Goal: Task Accomplishment & Management: Manage account settings

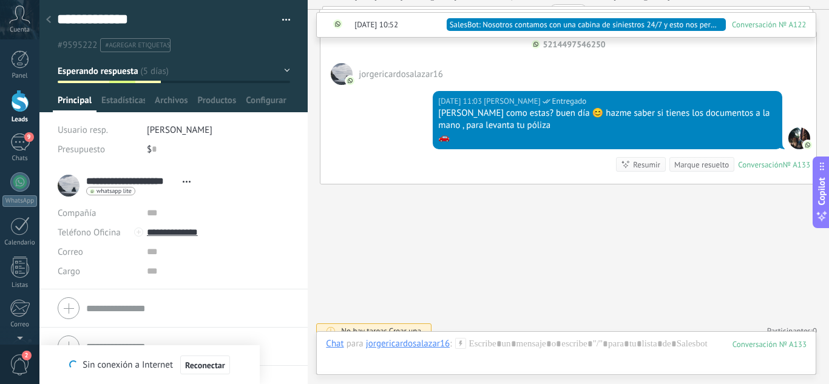
scroll to position [18, 0]
drag, startPoint x: 21, startPoint y: 138, endPoint x: 471, endPoint y: 160, distance: 450.6
click at [21, 138] on div "9" at bounding box center [19, 142] width 19 height 18
click at [27, 107] on div at bounding box center [20, 101] width 18 height 22
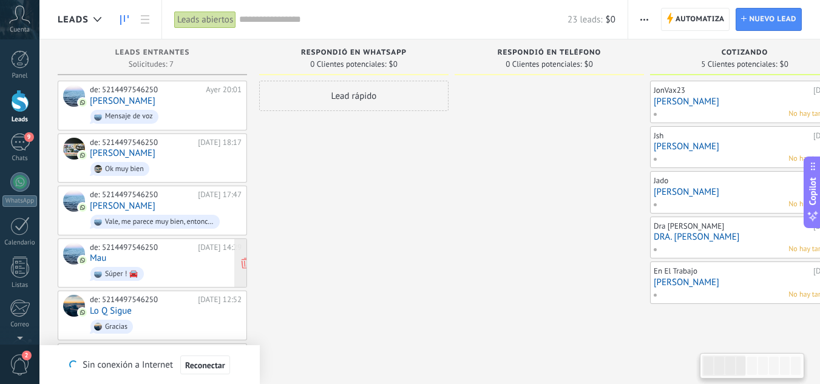
click at [126, 261] on div "de: 5214497546250 [DATE] 14:29 Mau Súper ! 🚘" at bounding box center [166, 263] width 152 height 41
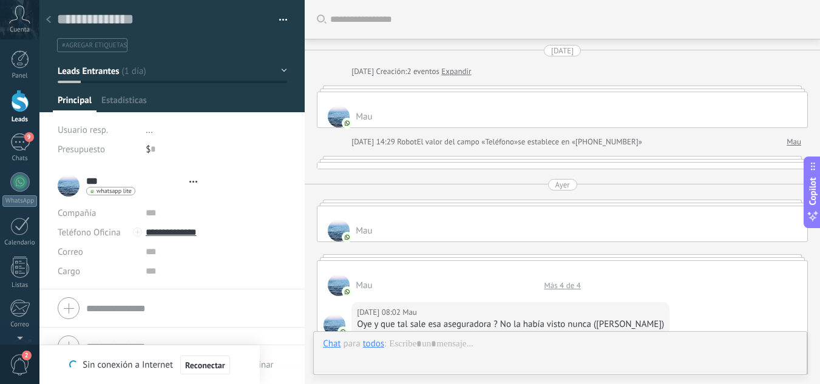
type textarea "**********"
click at [152, 18] on textarea at bounding box center [163, 19] width 213 height 19
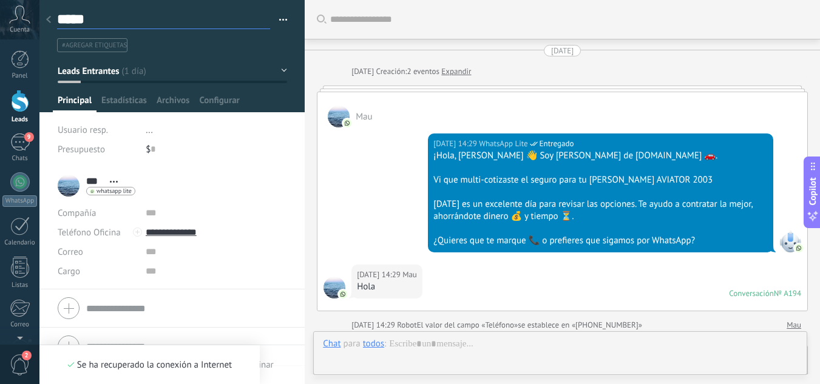
type textarea "******"
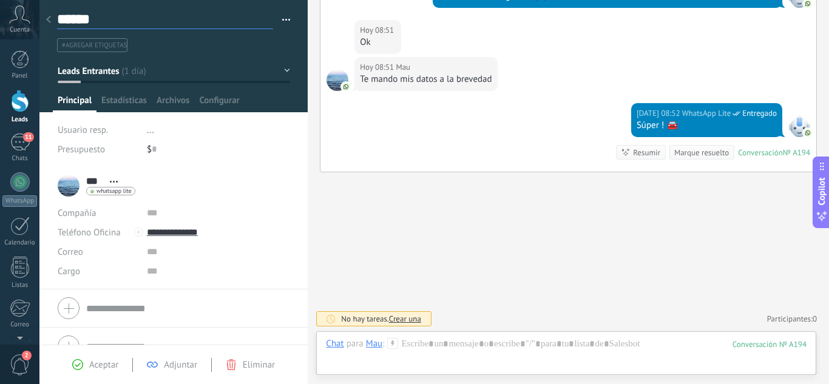
scroll to position [2147, 0]
type textarea "*******"
type textarea "********"
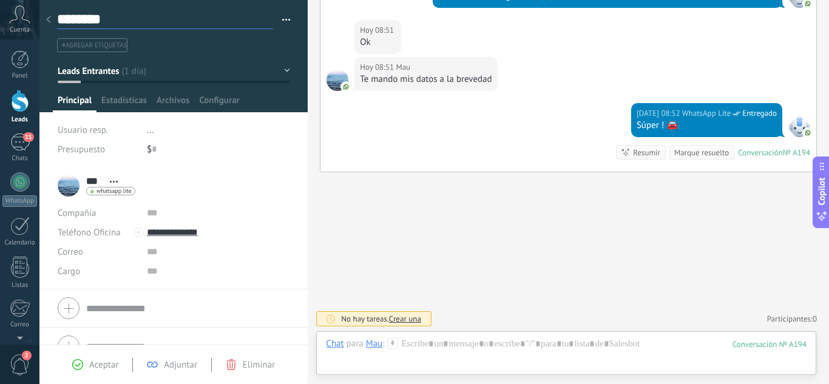
type textarea "********"
click at [300, 53] on div at bounding box center [173, 56] width 269 height 112
type textarea "********"
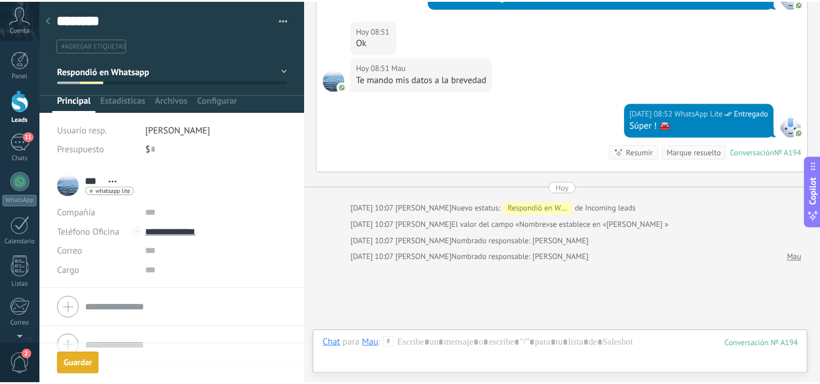
scroll to position [2238, 0]
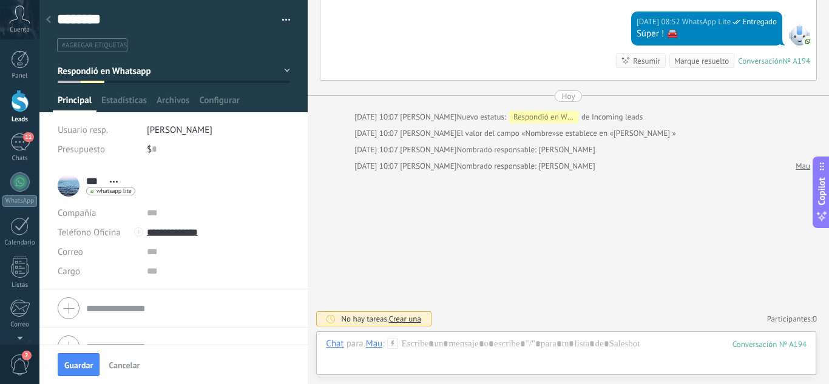
click at [27, 110] on div at bounding box center [20, 101] width 18 height 22
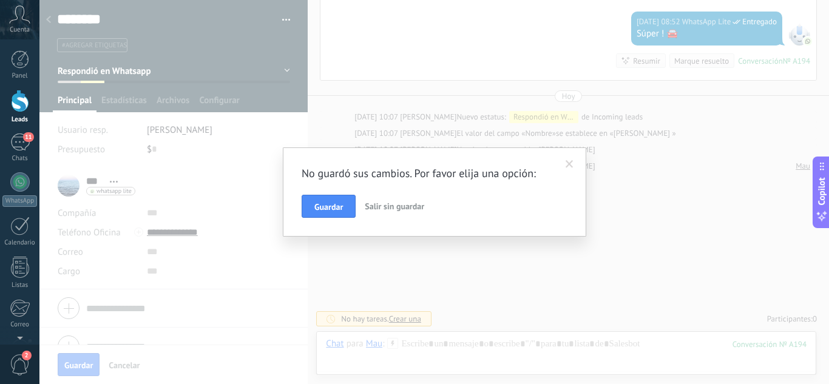
click at [343, 212] on button "Guardar" at bounding box center [328, 206] width 54 height 23
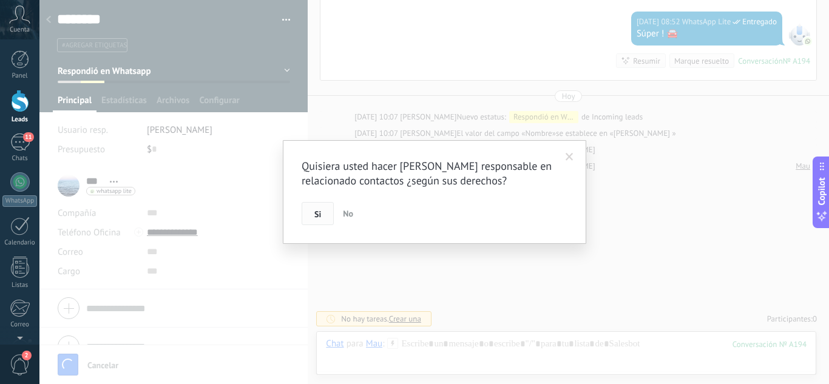
click at [312, 219] on button "Si" at bounding box center [317, 213] width 32 height 23
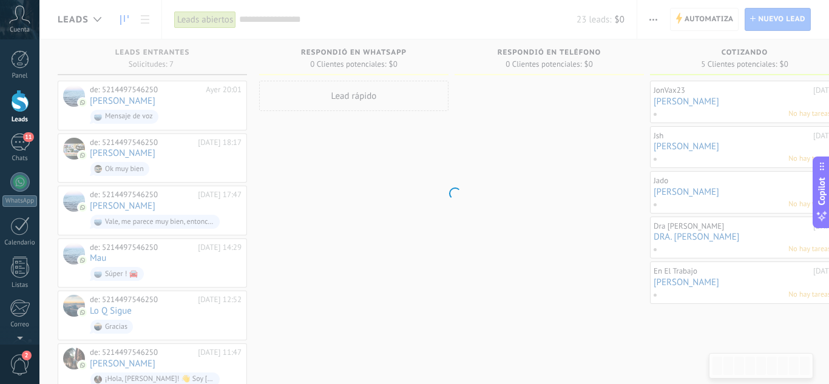
click at [23, 109] on div at bounding box center [20, 101] width 18 height 22
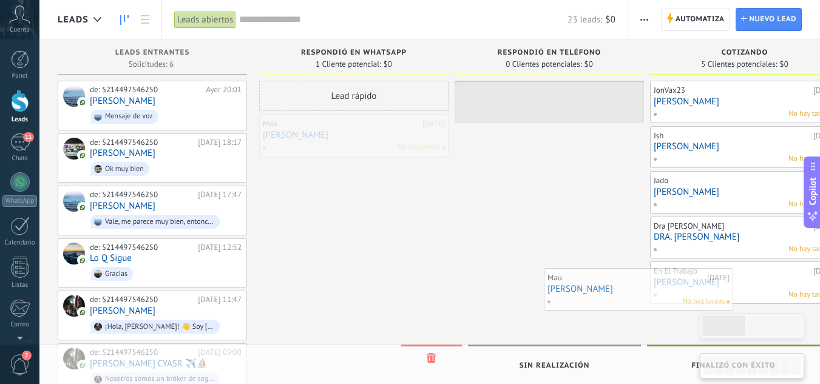
drag, startPoint x: 345, startPoint y: 139, endPoint x: 629, endPoint y: 293, distance: 323.6
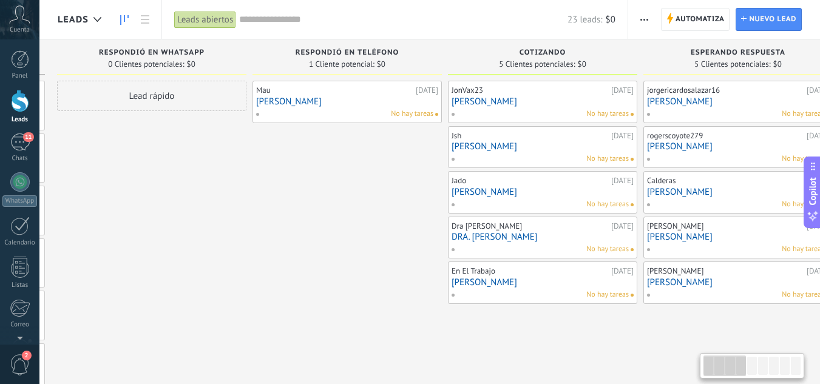
scroll to position [0, 241]
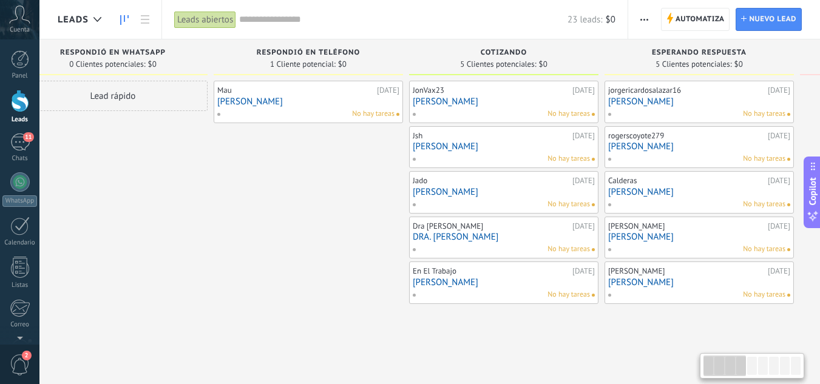
drag, startPoint x: 548, startPoint y: 261, endPoint x: 255, endPoint y: 252, distance: 293.8
click at [308, 263] on div "Mau [DATE] [PERSON_NAME] No hay tareas" at bounding box center [308, 237] width 189 height 312
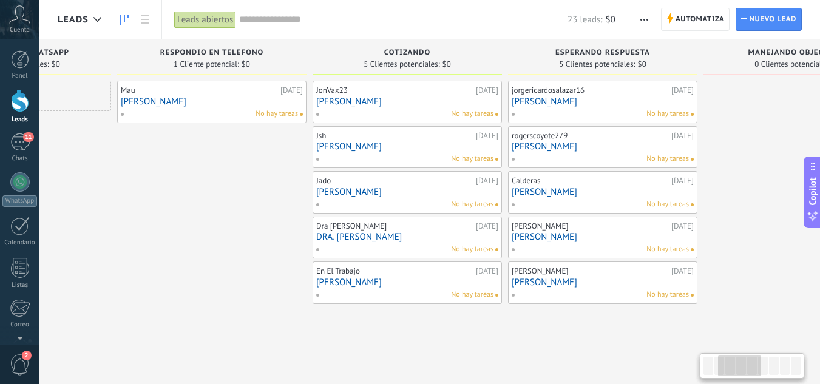
drag, startPoint x: 236, startPoint y: 283, endPoint x: 158, endPoint y: 197, distance: 115.9
click at [150, 257] on div "Mau [DATE] [PERSON_NAME] No hay tareas" at bounding box center [211, 237] width 189 height 312
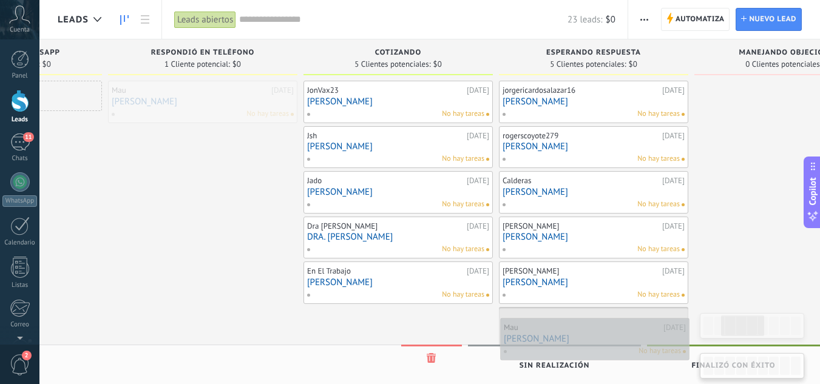
drag, startPoint x: 431, startPoint y: 289, endPoint x: 576, endPoint y: 335, distance: 152.1
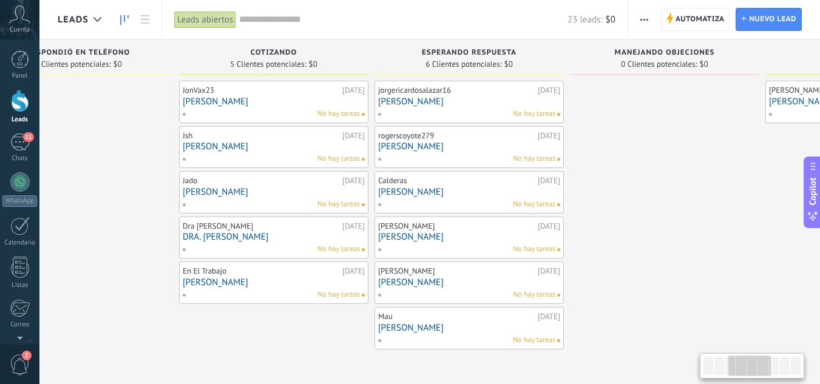
drag, startPoint x: 244, startPoint y: 234, endPoint x: 120, endPoint y: 217, distance: 125.5
click at [120, 217] on div at bounding box center [78, 237] width 189 height 312
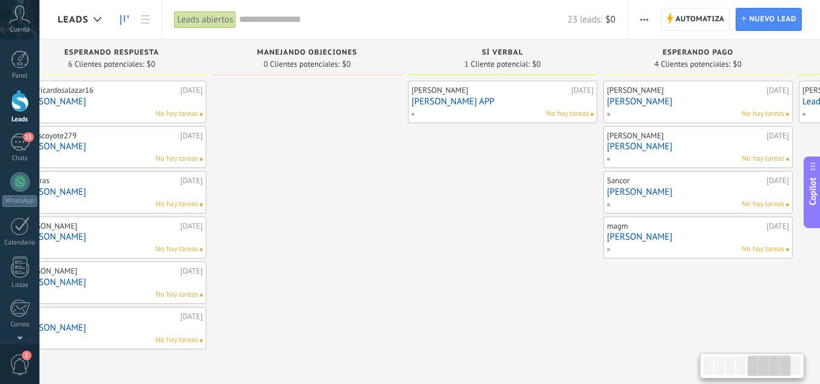
scroll to position [0, 831]
drag, startPoint x: 698, startPoint y: 251, endPoint x: 338, endPoint y: 224, distance: 361.3
click at [338, 224] on div at bounding box center [303, 237] width 189 height 312
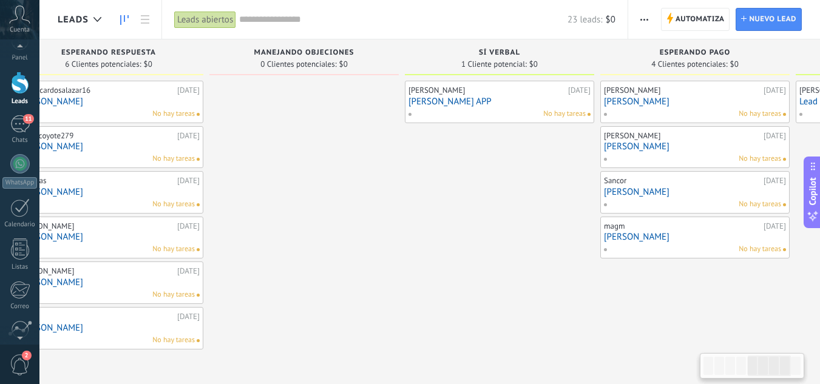
scroll to position [0, 0]
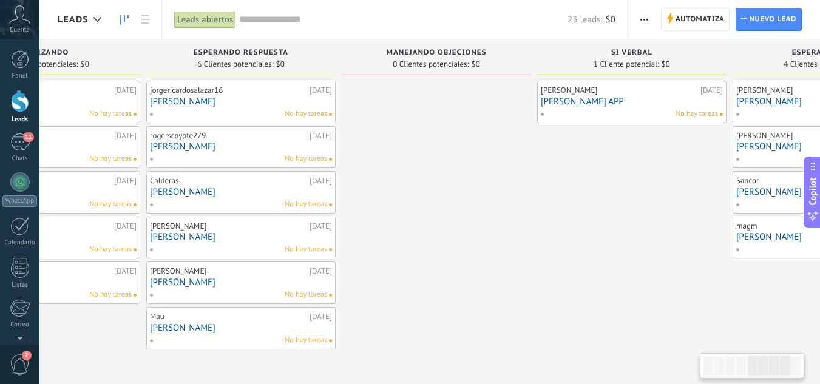
drag, startPoint x: 377, startPoint y: 296, endPoint x: 510, endPoint y: 307, distance: 133.3
click at [510, 307] on div at bounding box center [436, 237] width 189 height 312
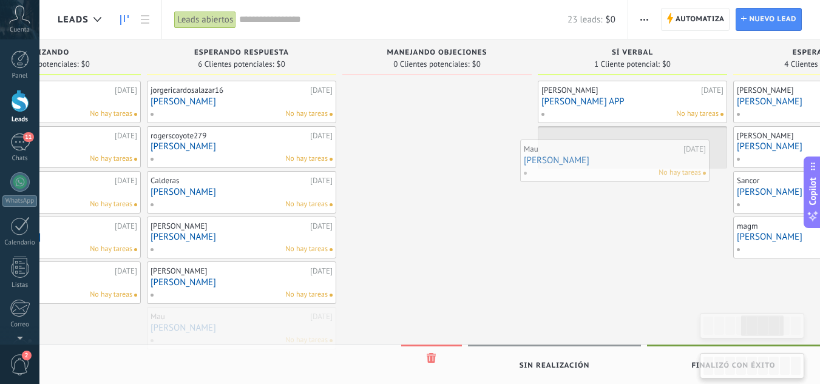
drag, startPoint x: 246, startPoint y: 338, endPoint x: 619, endPoint y: 171, distance: 408.9
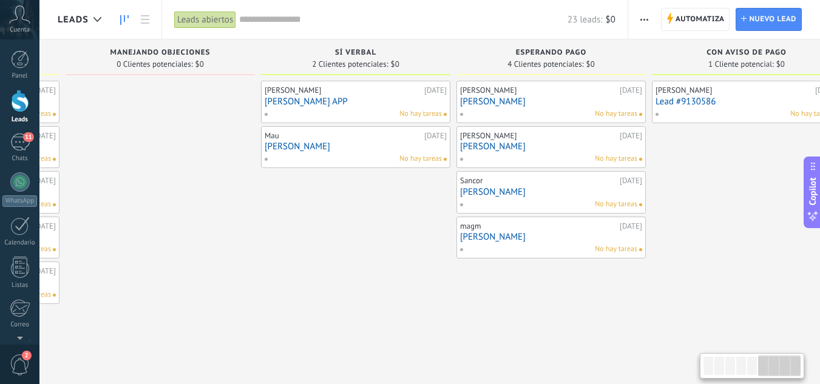
drag, startPoint x: 635, startPoint y: 240, endPoint x: 319, endPoint y: 223, distance: 316.5
click at [319, 223] on div "[PERSON_NAME] [DATE] [PERSON_NAME] APP No hay tareas Mau [DATE] [PERSON_NAME] h…" at bounding box center [355, 237] width 189 height 312
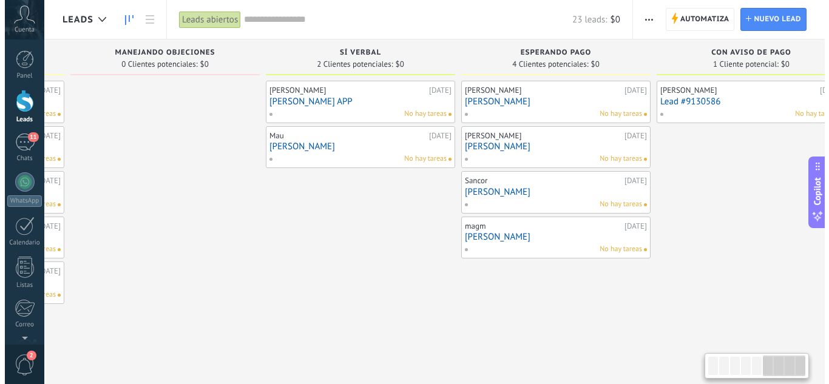
scroll to position [0, 1014]
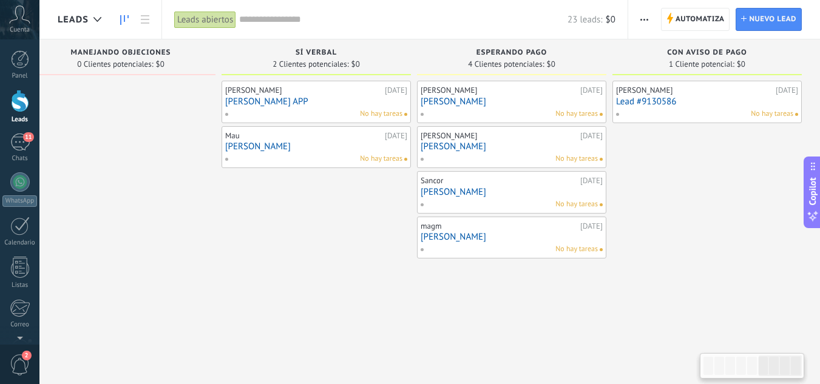
click at [500, 104] on link "[PERSON_NAME]" at bounding box center [511, 101] width 182 height 10
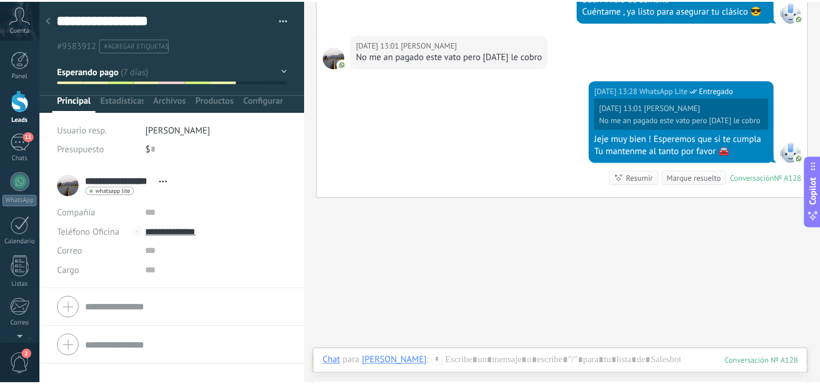
scroll to position [2522, 0]
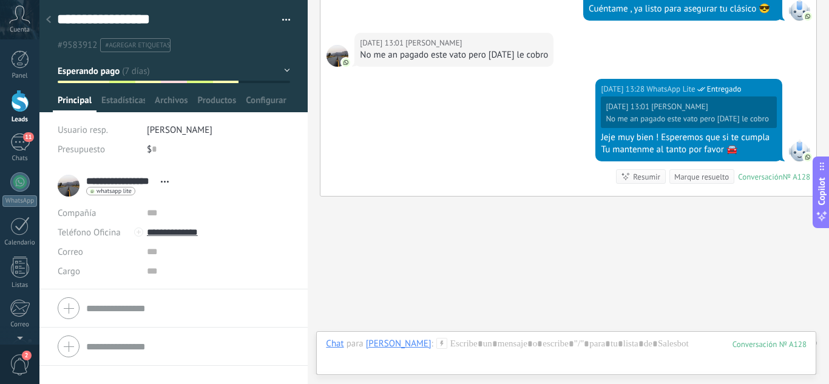
click at [25, 107] on div at bounding box center [20, 101] width 18 height 22
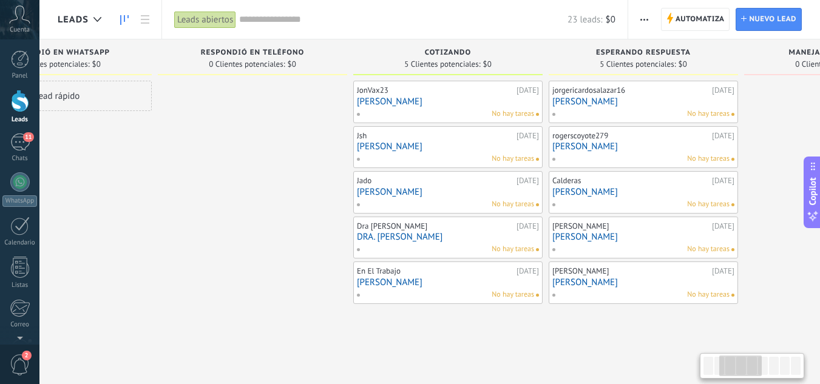
drag, startPoint x: 633, startPoint y: 344, endPoint x: 371, endPoint y: 328, distance: 262.6
click at [340, 328] on div "Respondió en Teléfono 0 Clientes potenciales: $0" at bounding box center [255, 216] width 195 height 354
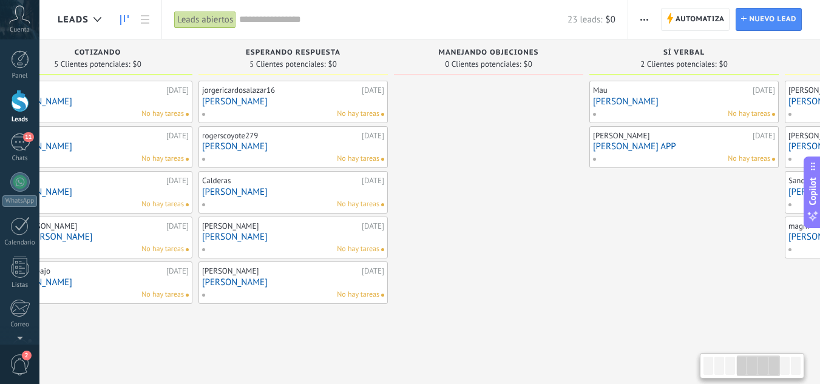
drag, startPoint x: 628, startPoint y: 335, endPoint x: 287, endPoint y: 318, distance: 341.3
click at [287, 318] on div "jorgericardosalazar16 [DATE] [PERSON_NAME] hay tareas rogerscoyote279 [DATE] [P…" at bounding box center [292, 237] width 189 height 312
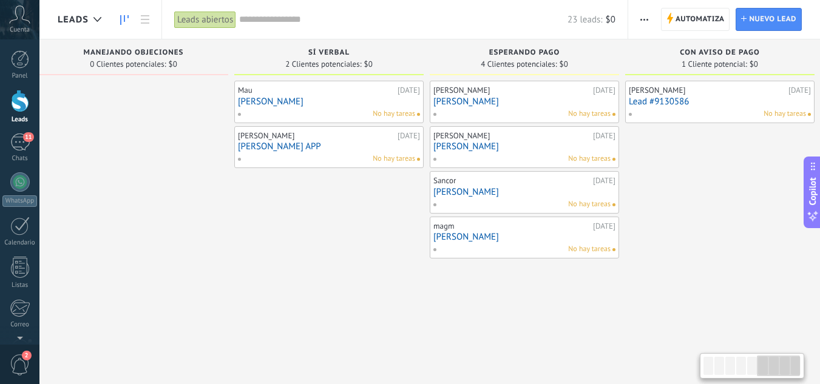
scroll to position [0, 1012]
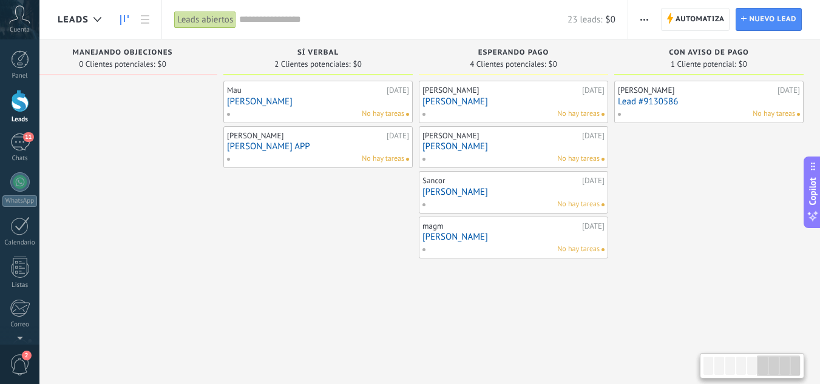
drag, startPoint x: 684, startPoint y: 275, endPoint x: 415, endPoint y: 322, distance: 273.3
click at [318, 292] on div "Mau [DATE] [PERSON_NAME] hay tareas [PERSON_NAME] [DATE] [PERSON_NAME] APP No h…" at bounding box center [317, 237] width 189 height 312
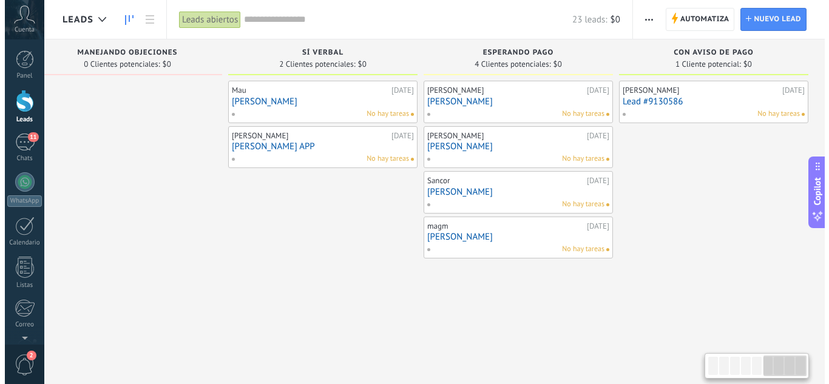
scroll to position [0, 1014]
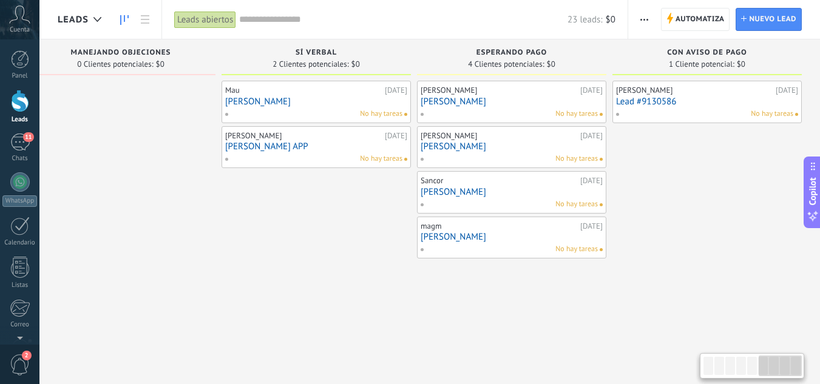
drag, startPoint x: 459, startPoint y: 313, endPoint x: 413, endPoint y: 305, distance: 46.8
click at [488, 239] on link "[PERSON_NAME]" at bounding box center [511, 237] width 182 height 10
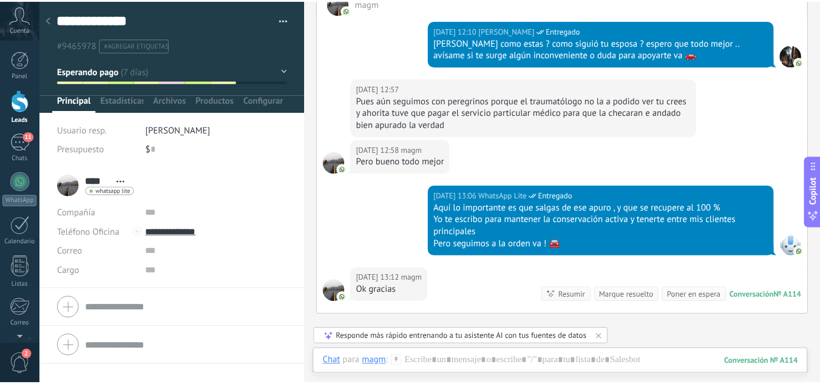
scroll to position [1167, 0]
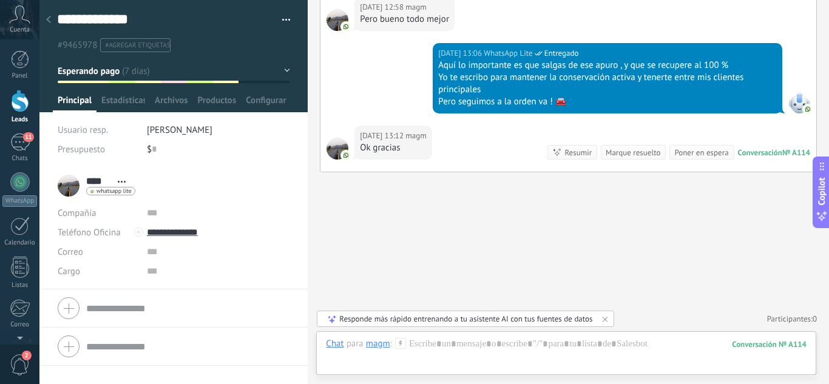
click at [20, 101] on div at bounding box center [20, 101] width 18 height 22
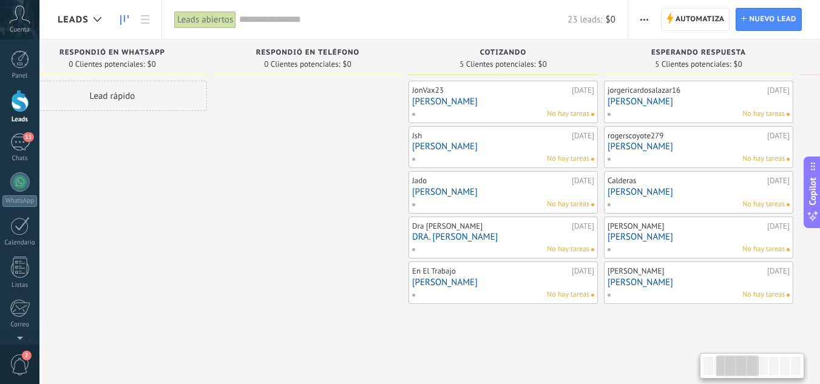
drag, startPoint x: 562, startPoint y: 318, endPoint x: 310, endPoint y: 295, distance: 252.8
click at [310, 295] on div at bounding box center [307, 237] width 189 height 312
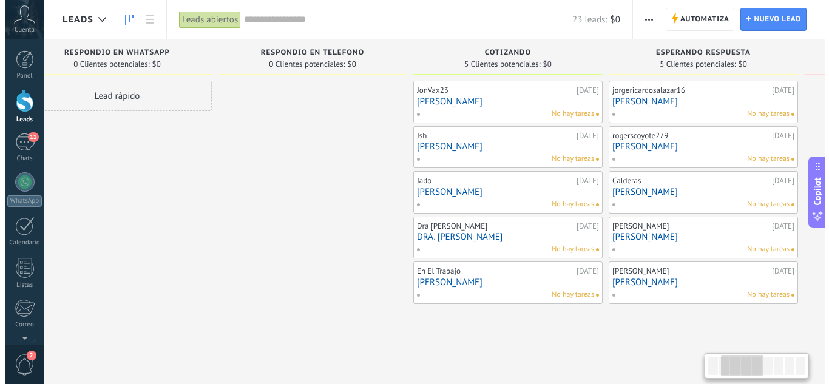
scroll to position [0, 252]
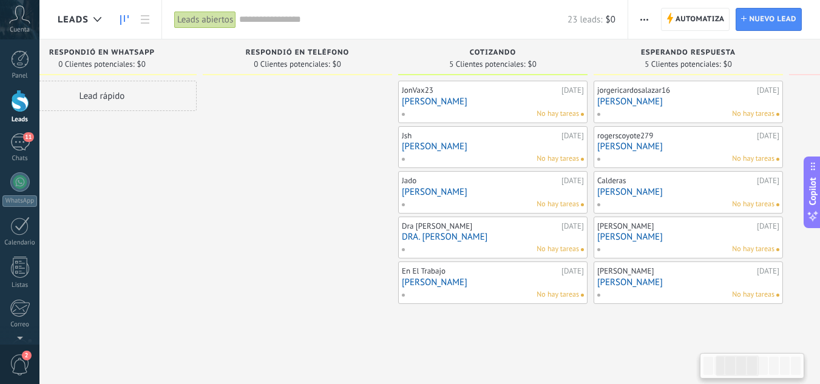
click at [477, 99] on link "[PERSON_NAME]" at bounding box center [493, 101] width 182 height 10
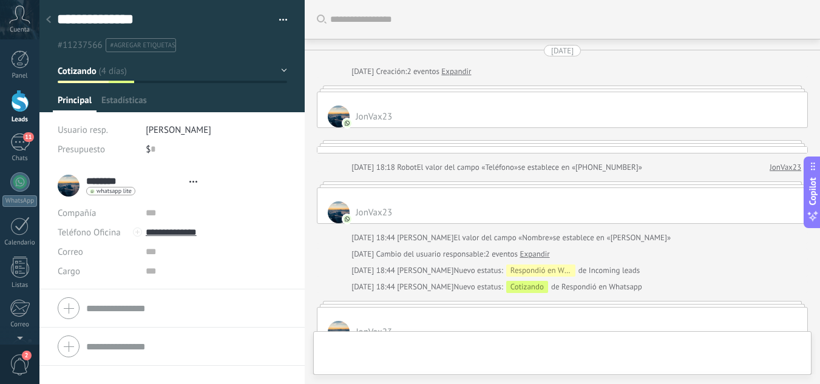
type textarea "**********"
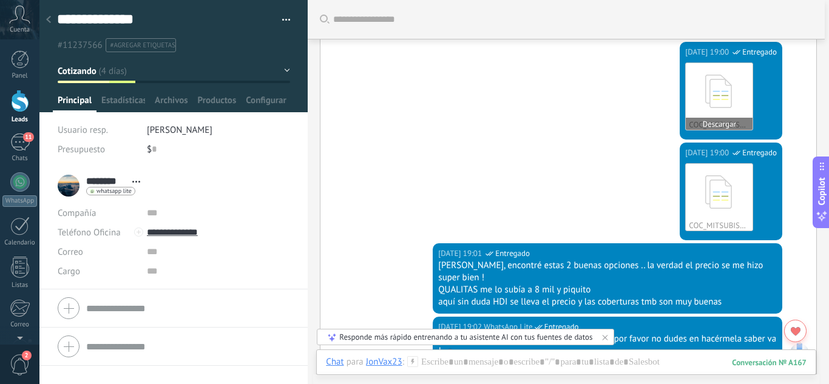
scroll to position [1092, 0]
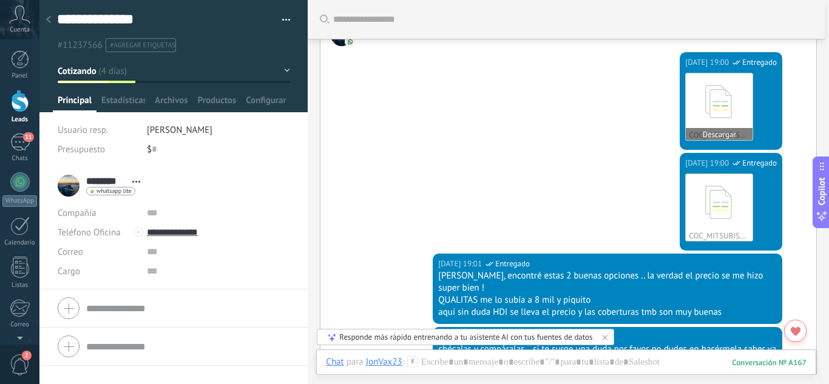
click at [699, 87] on icon at bounding box center [718, 101] width 47 height 50
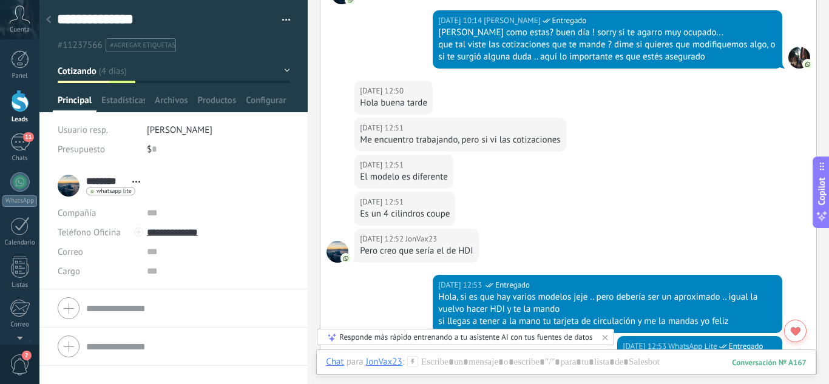
scroll to position [1909, 0]
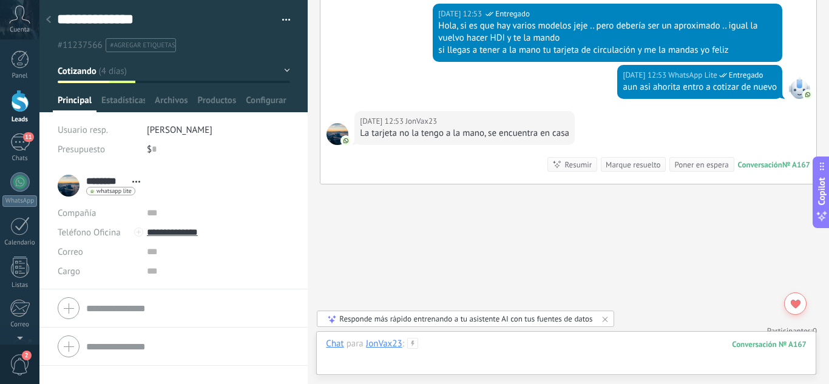
click at [504, 347] on div at bounding box center [566, 356] width 480 height 36
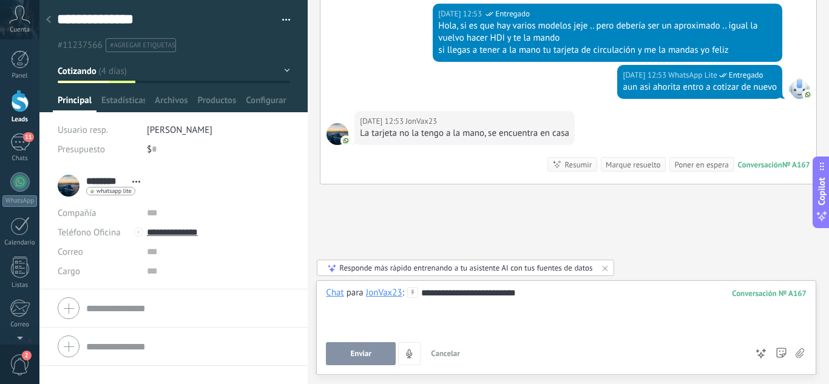
click at [551, 299] on div at bounding box center [566, 305] width 480 height 12
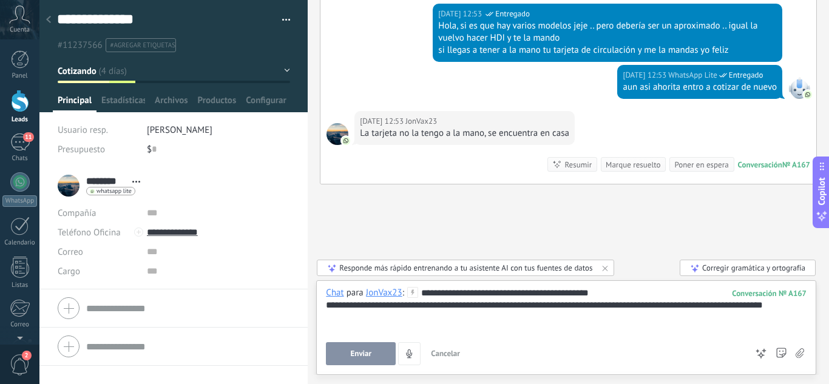
click at [375, 351] on button "Enviar" at bounding box center [361, 353] width 70 height 23
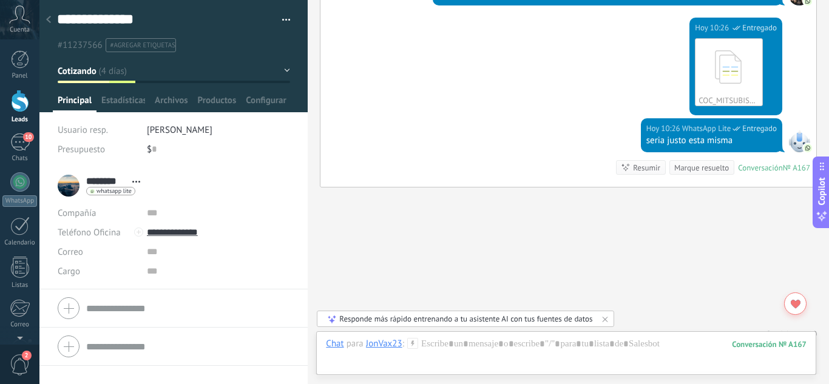
scroll to position [2201, 0]
